Goal: Transaction & Acquisition: Purchase product/service

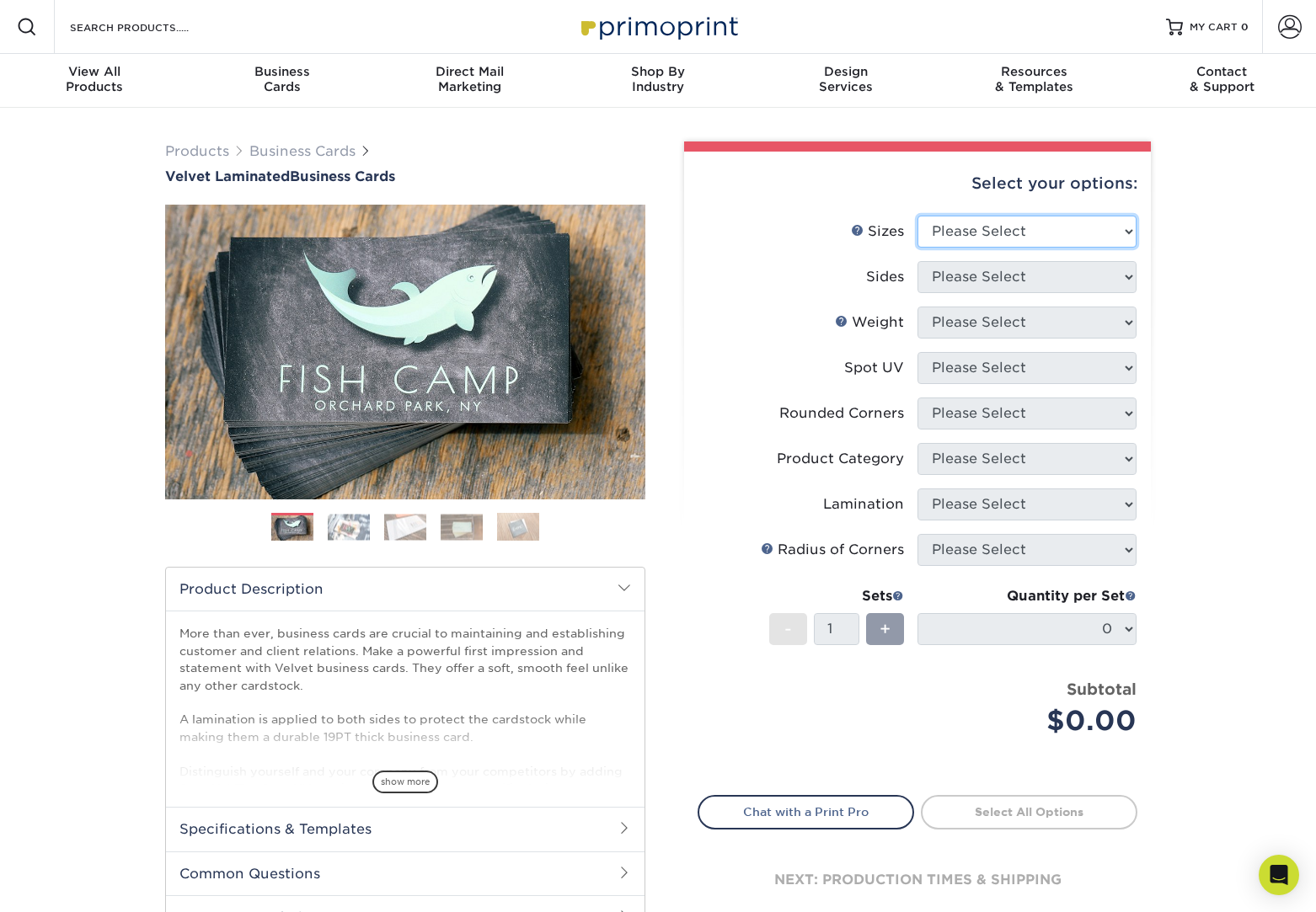
click at [1002, 228] on select "Please Select 1.5" x 3.5" - Mini 1.75" x 3.5" - Mini 2" x 2" - Square 2" x 3" -…" at bounding box center [1027, 231] width 219 height 32
select select "2.00x3.50"
click at [918, 215] on select "Please Select 1.5" x 3.5" - Mini 1.75" x 3.5" - Mini 2" x 2" - Square 2" x 3" -…" at bounding box center [1027, 231] width 219 height 32
click at [982, 274] on select "Please Select Print Both Sides Print Front Only" at bounding box center [1027, 277] width 219 height 32
select select "13abbda7-1d64-4f25-8bb2-c179b224825d"
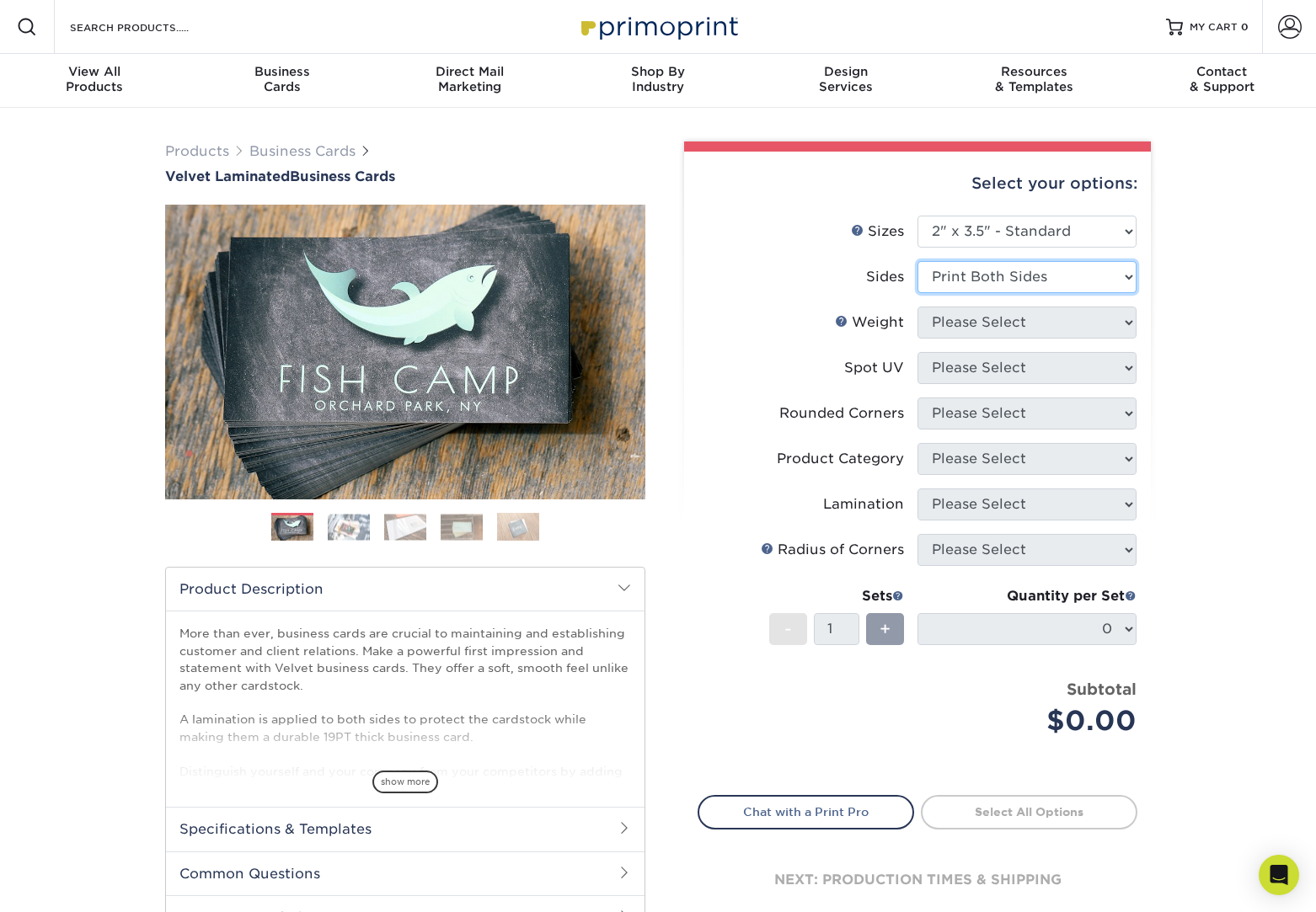
click at [918, 261] on select "Please Select Print Both Sides Print Front Only" at bounding box center [1027, 277] width 219 height 32
click at [984, 326] on select "Please Select 16PT" at bounding box center [1027, 322] width 219 height 32
select select "16PT"
click at [918, 307] on select "Please Select 16PT" at bounding box center [1027, 322] width 219 height 32
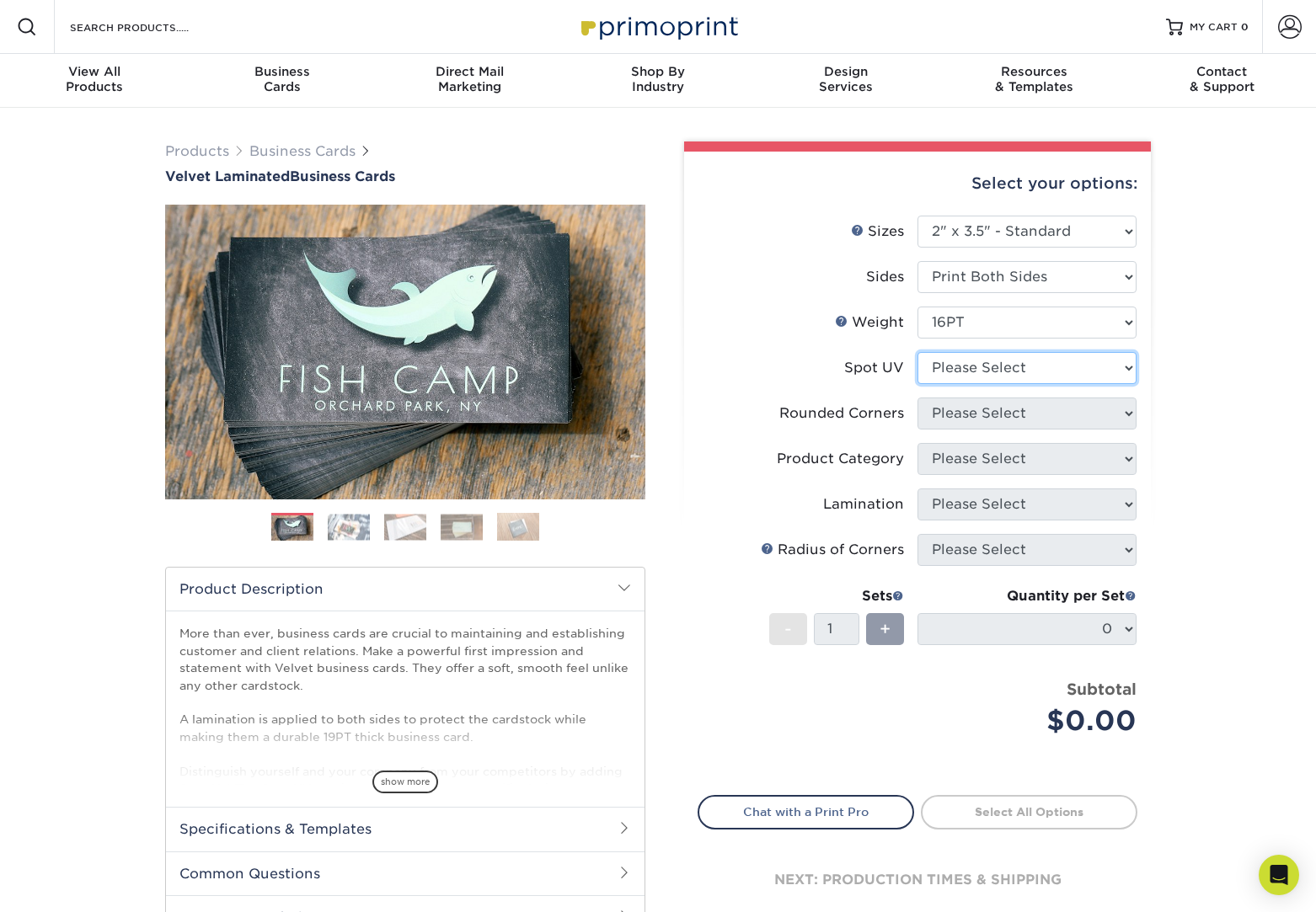
click at [981, 369] on select "Please Select No Spot UV Front and Back (Both Sides) Front Only Back Only" at bounding box center [1027, 368] width 219 height 32
select select "1"
click at [918, 352] on select "Please Select No Spot UV Front and Back (Both Sides) Front Only Back Only" at bounding box center [1027, 368] width 219 height 32
click at [984, 415] on select "Please Select Yes - Round 2 Corners Yes - Round 4 Corners No" at bounding box center [1027, 414] width 219 height 32
select select "7672df9e-0e0a-464d-8e1f-920c575e4da3"
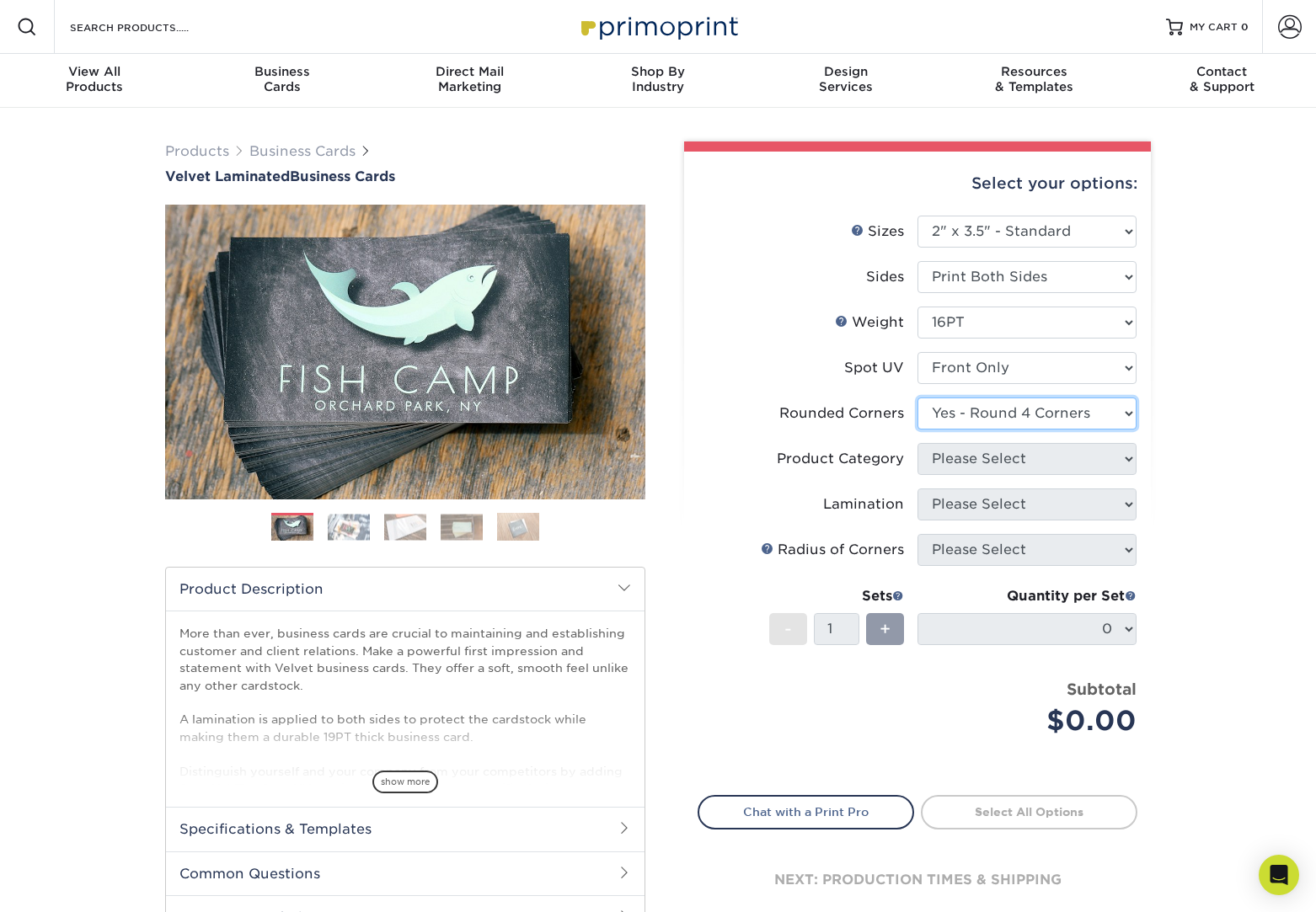
click at [918, 398] on select "Please Select Yes - Round 2 Corners Yes - Round 4 Corners No" at bounding box center [1027, 414] width 219 height 32
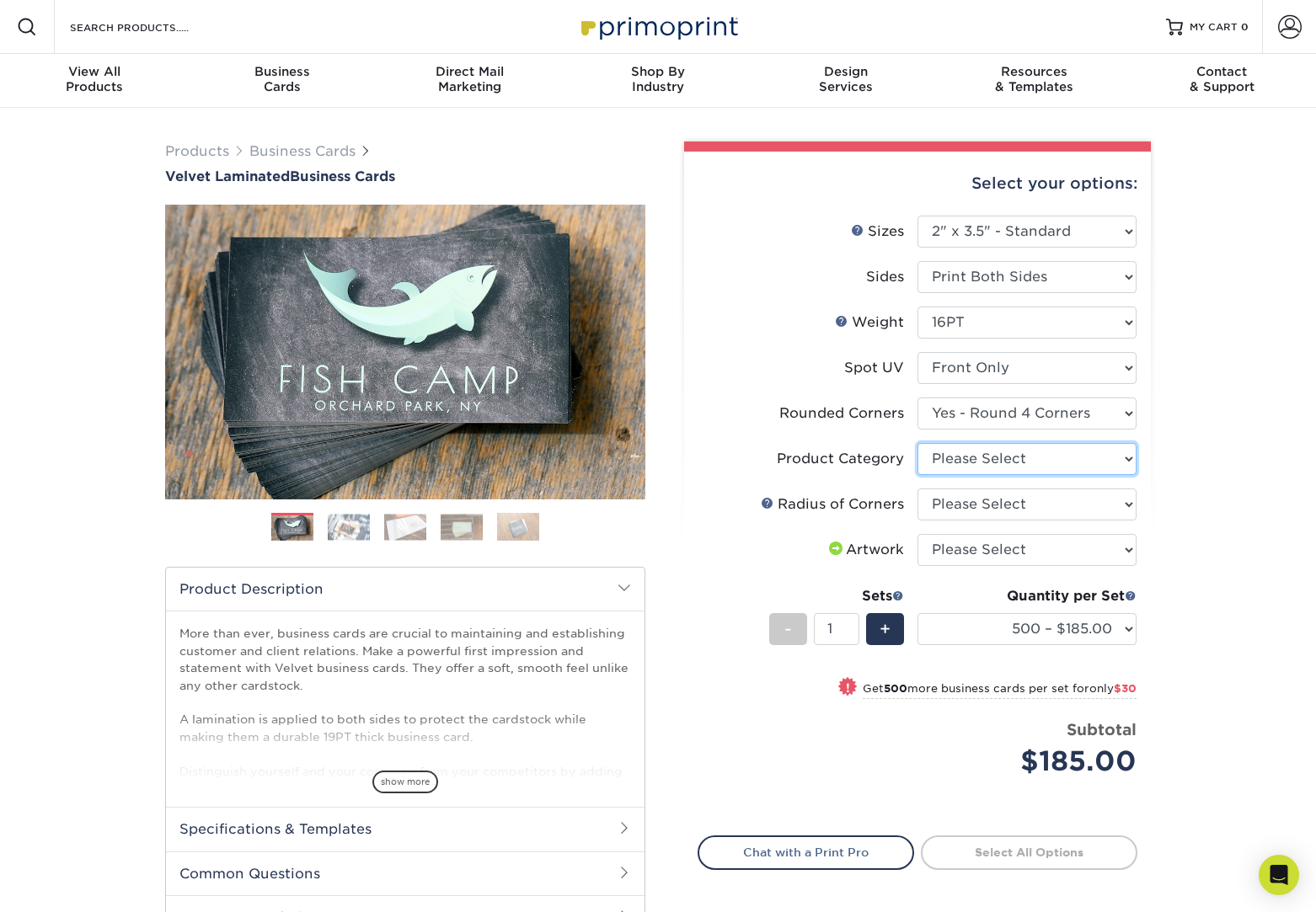
click at [1071, 461] on select "Please Select Business Cards" at bounding box center [1027, 459] width 219 height 32
select select "3b5148f1-0588-4f88-a218-97bcfdce65c1"
click at [918, 443] on select "Please Select Business Cards" at bounding box center [1027, 459] width 219 height 32
click at [1059, 499] on select "Please Select Rounded 1/8" Rounded 1/4"" at bounding box center [1027, 505] width 219 height 32
select select "589680c7-ee9a-431b-9d12-d7aeb1386a97"
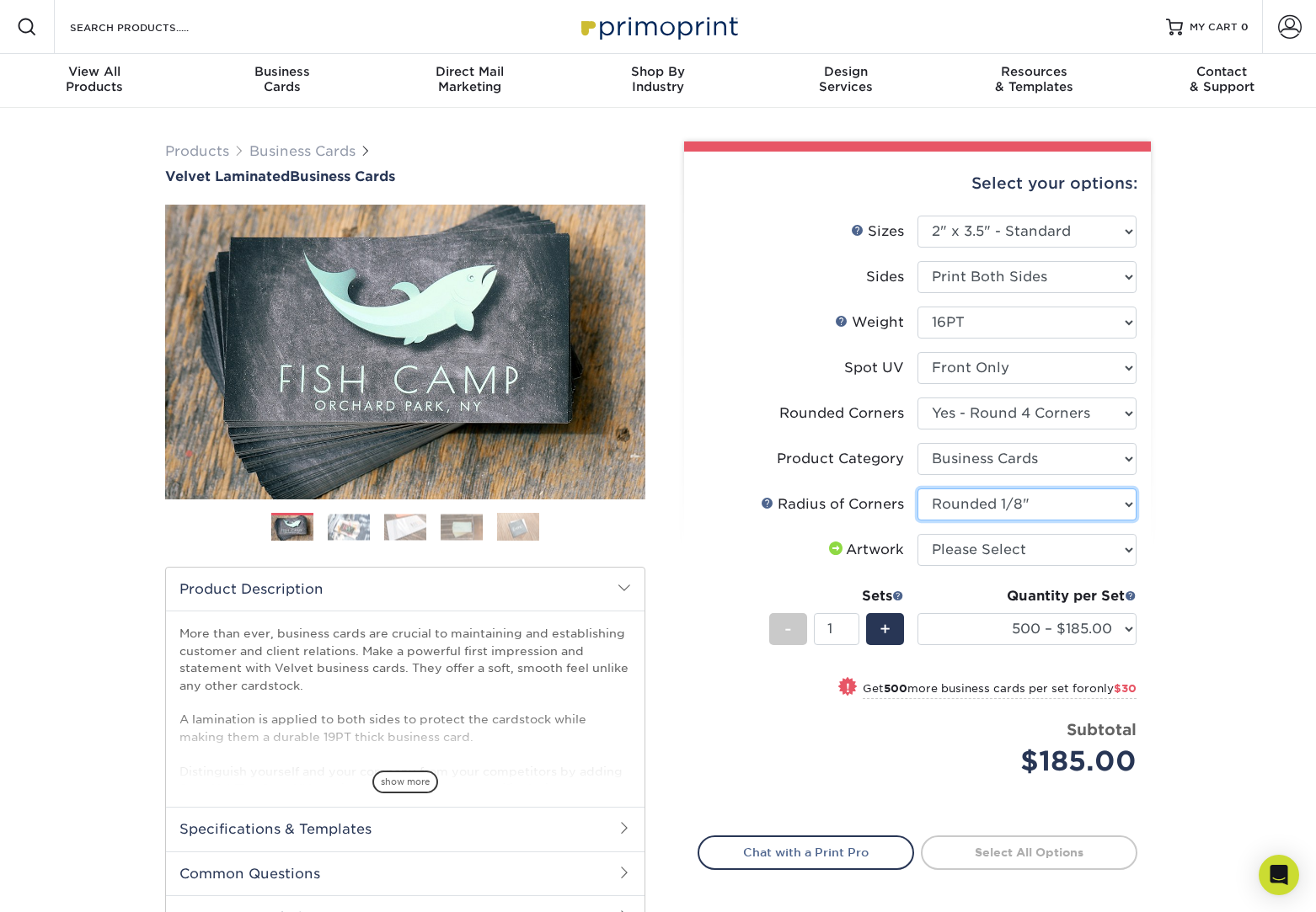
click at [918, 489] on select "Please Select Rounded 1/8" Rounded 1/4"" at bounding box center [1027, 505] width 219 height 32
click at [1127, 625] on select "500 – $185.00 1000 – $215.00 2500 – $518.00 5000 – $869.00 10000 – $1557.00" at bounding box center [1027, 629] width 219 height 32
